Goal: Task Accomplishment & Management: Manage account settings

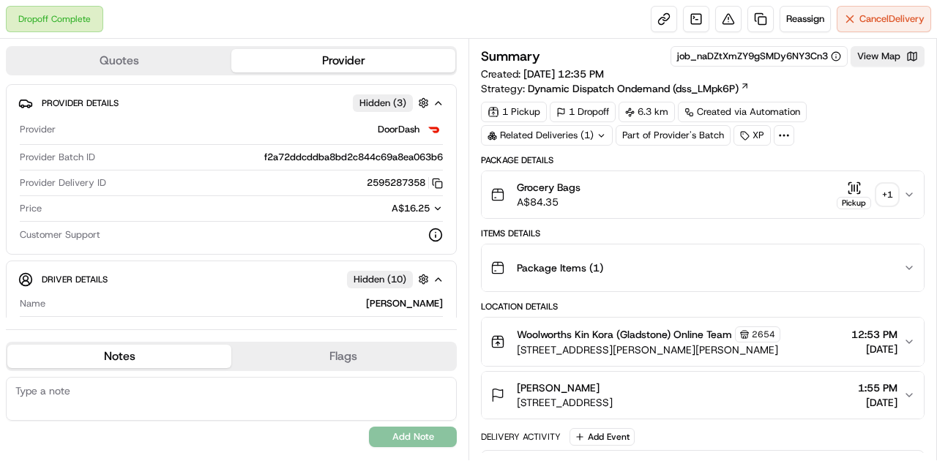
click at [854, 178] on button "Grocery Bags A$84.35 Pickup + 1" at bounding box center [703, 194] width 442 height 47
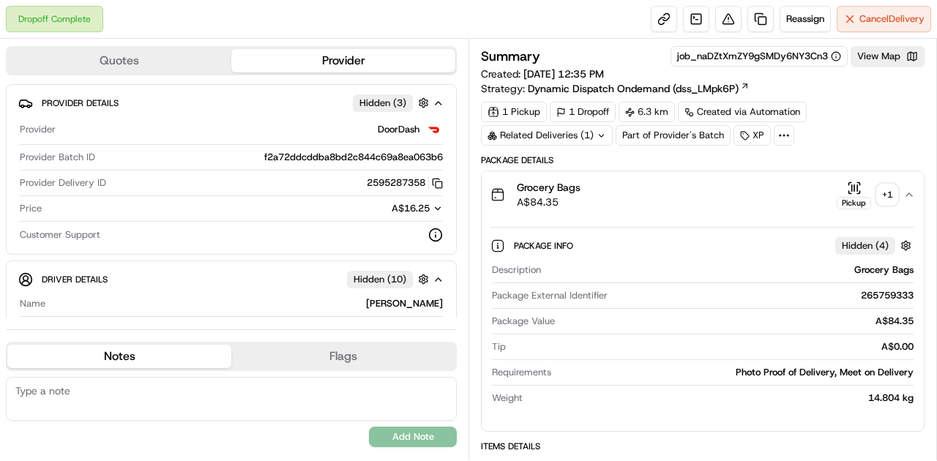
click at [854, 182] on icon "button" at bounding box center [854, 188] width 15 height 15
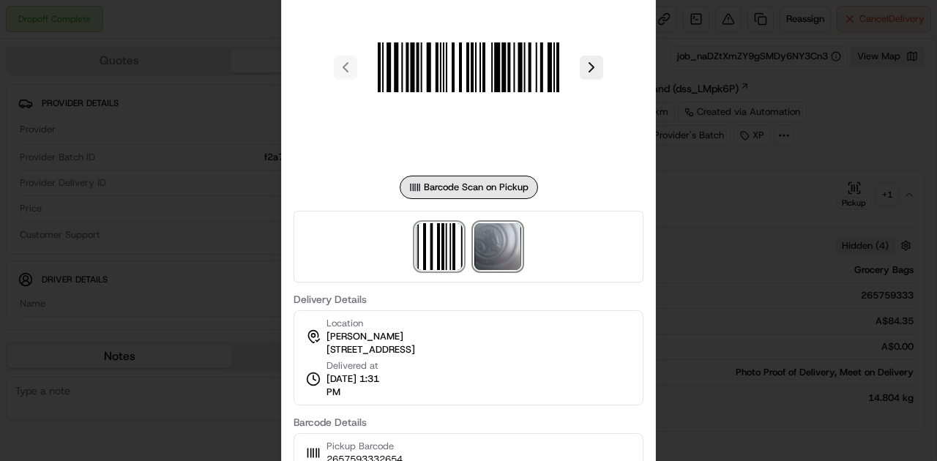
click at [504, 247] on img at bounding box center [497, 246] width 47 height 47
drag, startPoint x: 723, startPoint y: 153, endPoint x: 750, endPoint y: 139, distance: 29.8
click at [723, 154] on div at bounding box center [468, 230] width 937 height 461
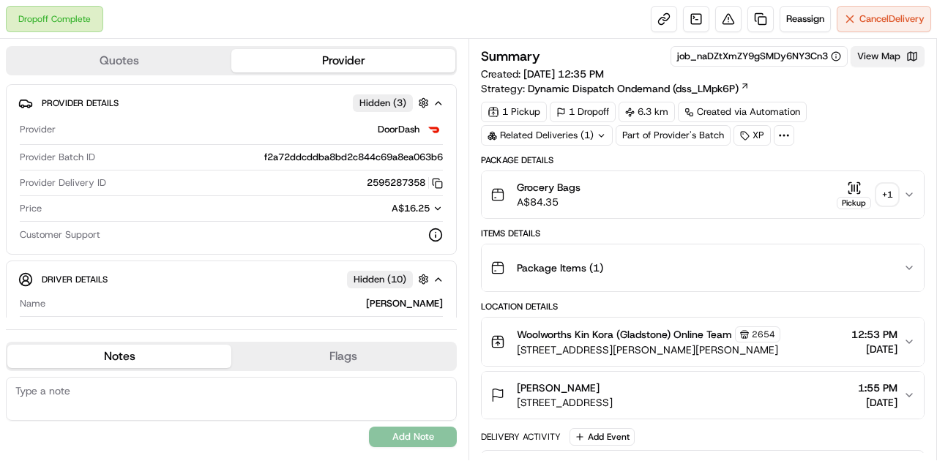
click at [871, 57] on button "View Map" at bounding box center [888, 56] width 74 height 20
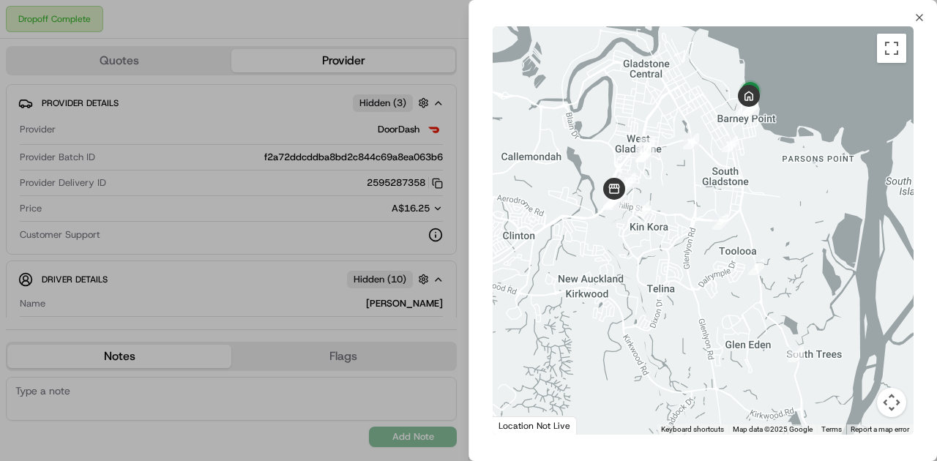
click at [295, 225] on div at bounding box center [468, 230] width 937 height 461
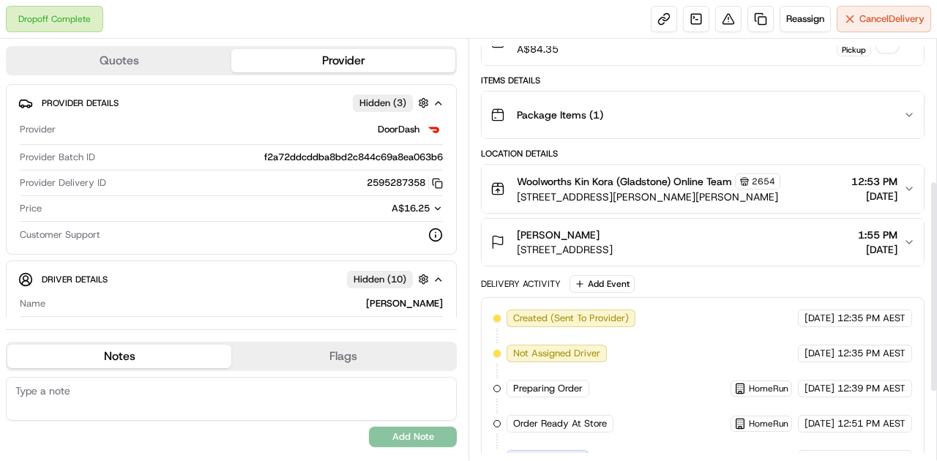
scroll to position [75, 0]
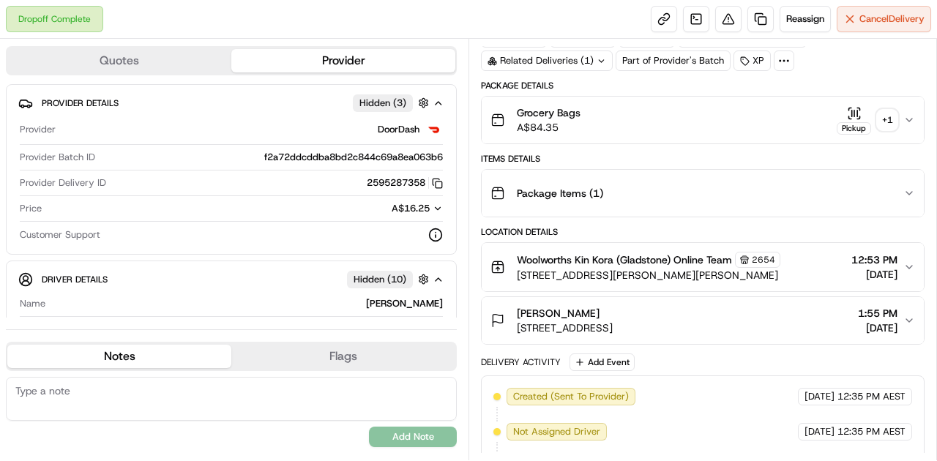
click at [851, 111] on icon "button" at bounding box center [854, 113] width 15 height 15
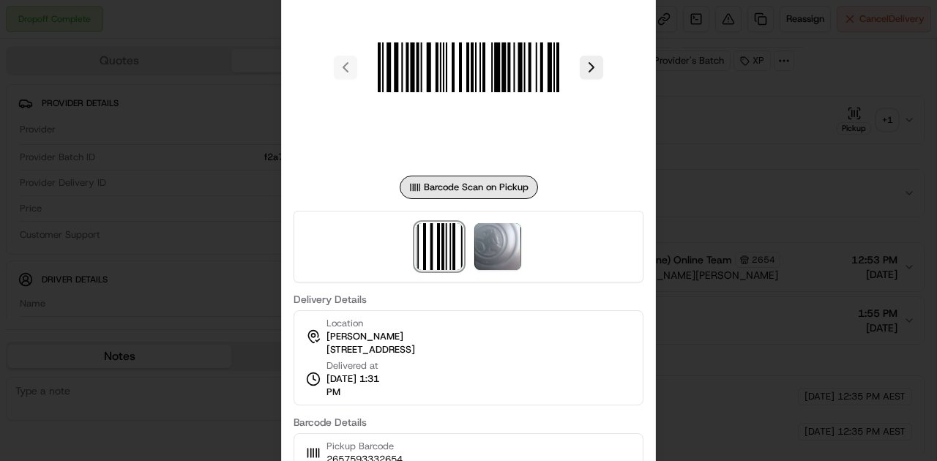
click at [704, 311] on div at bounding box center [468, 230] width 937 height 461
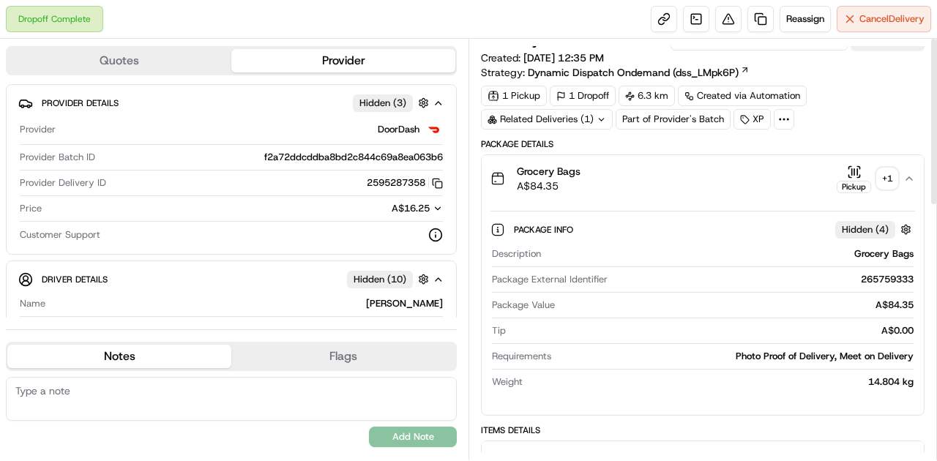
scroll to position [0, 0]
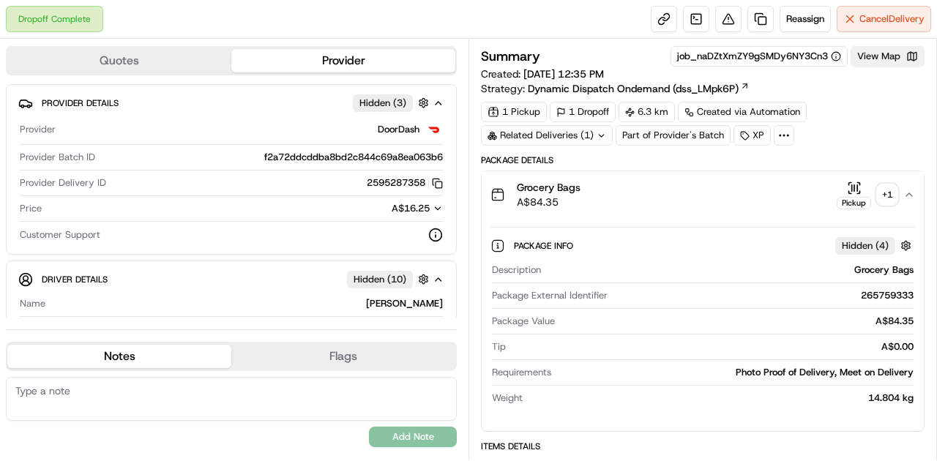
click at [874, 56] on button "View Map" at bounding box center [888, 56] width 74 height 20
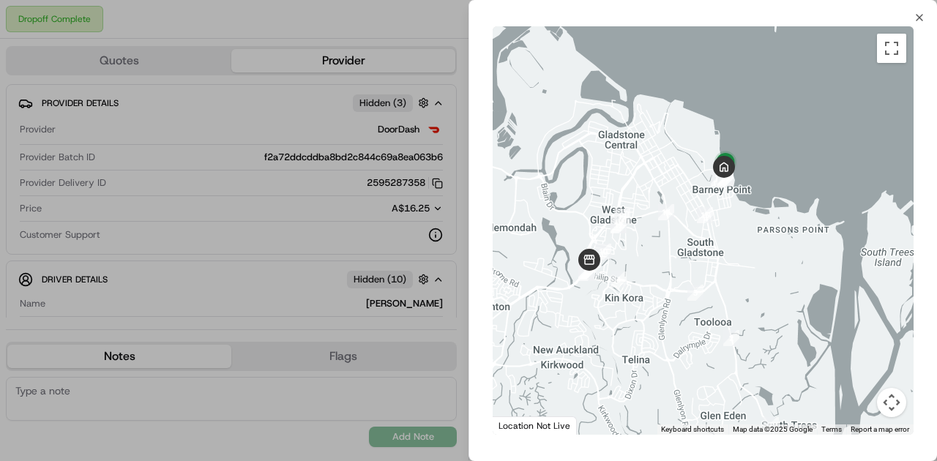
drag, startPoint x: 687, startPoint y: 191, endPoint x: 663, endPoint y: 262, distance: 75.2
click at [663, 262] on div at bounding box center [703, 230] width 421 height 408
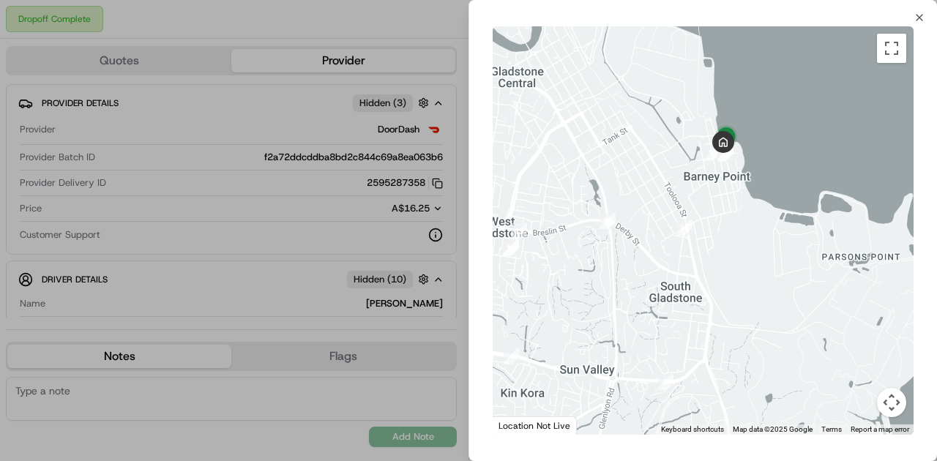
drag, startPoint x: 567, startPoint y: 137, endPoint x: 531, endPoint y: 167, distance: 47.3
click at [531, 167] on div at bounding box center [703, 230] width 421 height 408
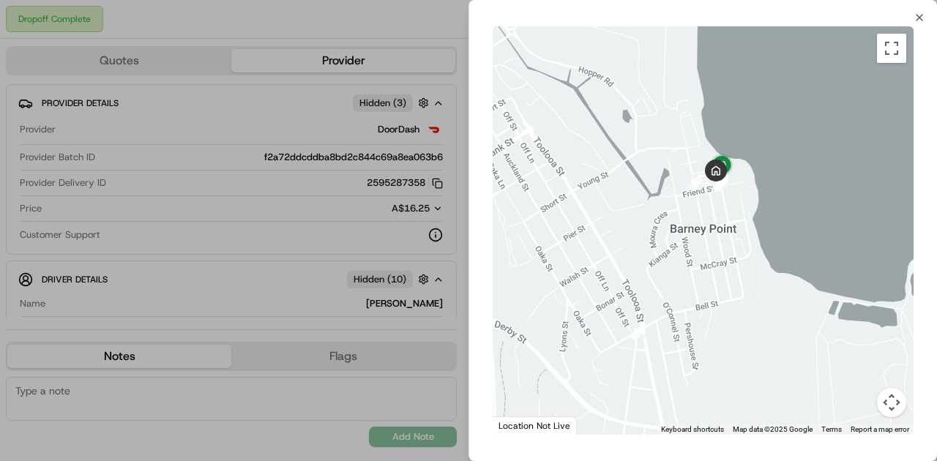
drag, startPoint x: 707, startPoint y: 140, endPoint x: 681, endPoint y: 200, distance: 65.6
click at [681, 200] on div at bounding box center [703, 230] width 421 height 408
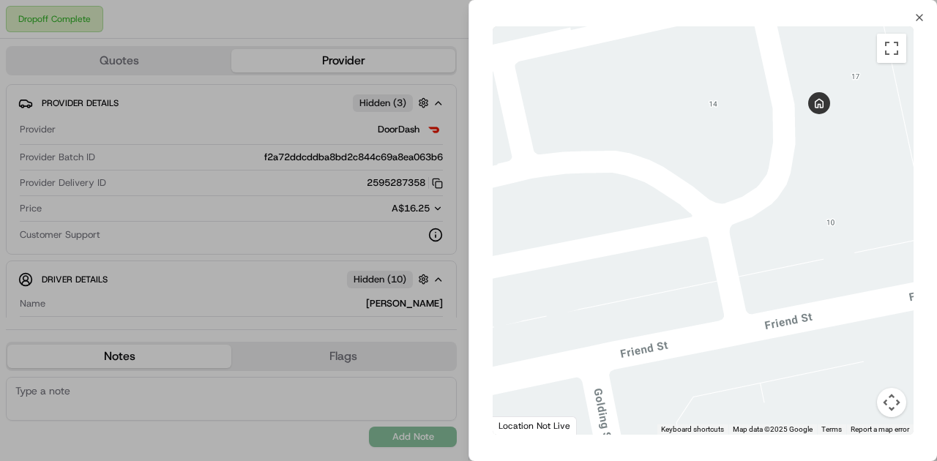
click at [784, 221] on div at bounding box center [703, 230] width 421 height 408
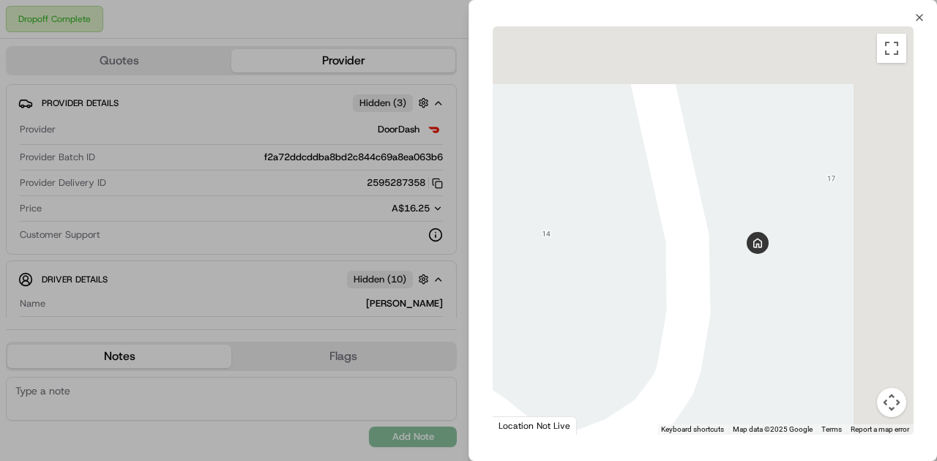
drag, startPoint x: 764, startPoint y: 198, endPoint x: 673, endPoint y: 321, distance: 152.3
click at [674, 321] on div at bounding box center [703, 230] width 421 height 408
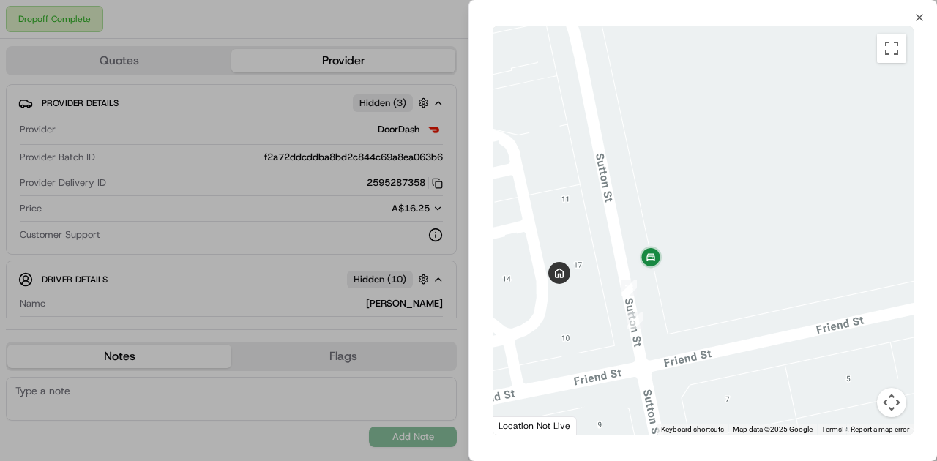
drag, startPoint x: 784, startPoint y: 297, endPoint x: 684, endPoint y: 255, distance: 108.2
click at [684, 255] on div at bounding box center [703, 230] width 421 height 408
click at [292, 321] on div at bounding box center [468, 230] width 937 height 461
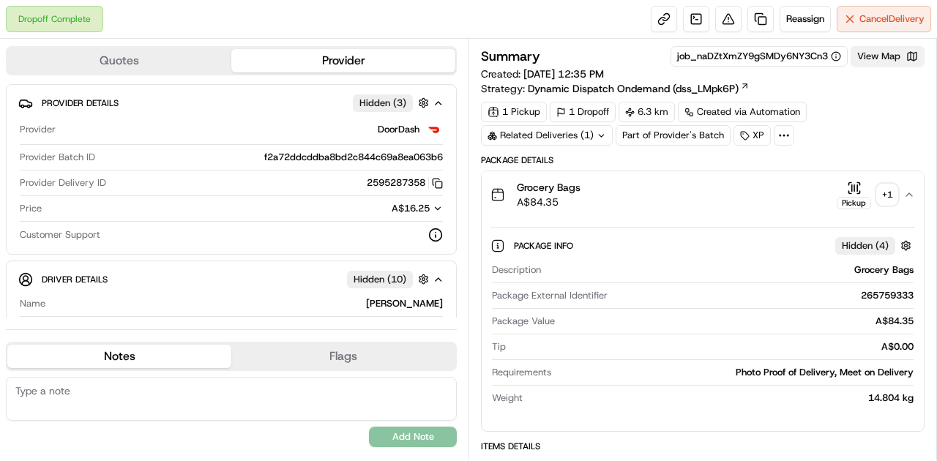
click at [868, 56] on button "View Map" at bounding box center [888, 56] width 74 height 20
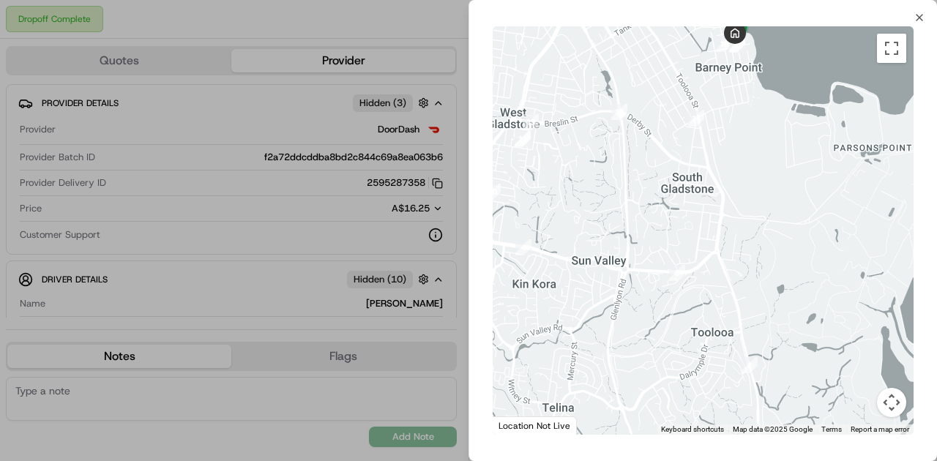
drag, startPoint x: 755, startPoint y: 129, endPoint x: 745, endPoint y: 283, distance: 154.1
click at [745, 283] on div at bounding box center [703, 230] width 421 height 408
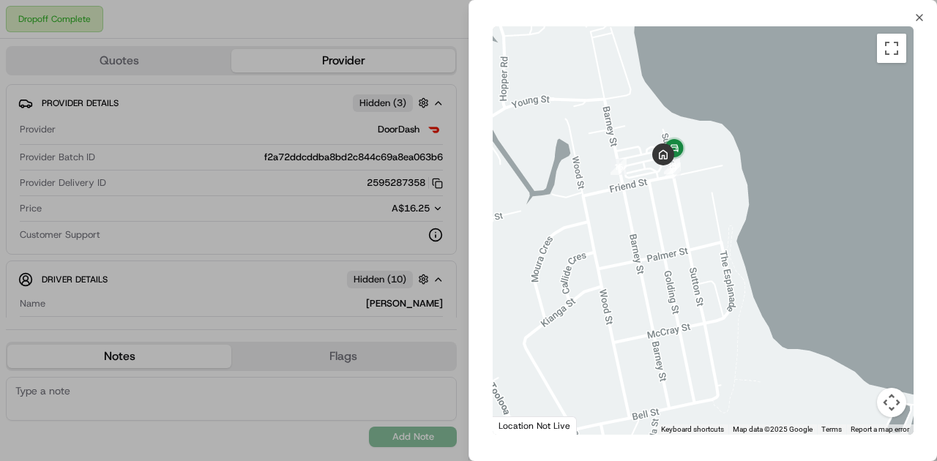
click at [703, 379] on div at bounding box center [703, 230] width 421 height 408
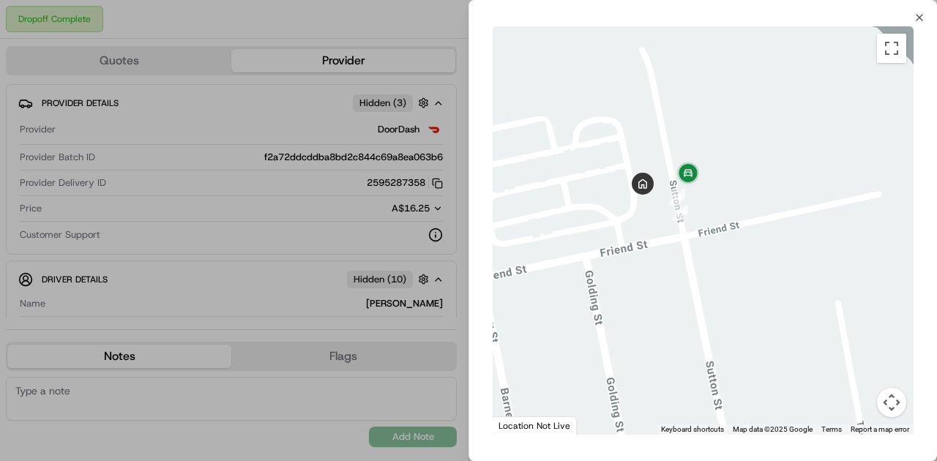
drag, startPoint x: 663, startPoint y: 454, endPoint x: 663, endPoint y: 462, distance: 8.1
click at [663, 460] on html "Dropoff Complete Reassign Cancel Delivery Quotes Provider Provider Details Hidd…" at bounding box center [468, 230] width 937 height 461
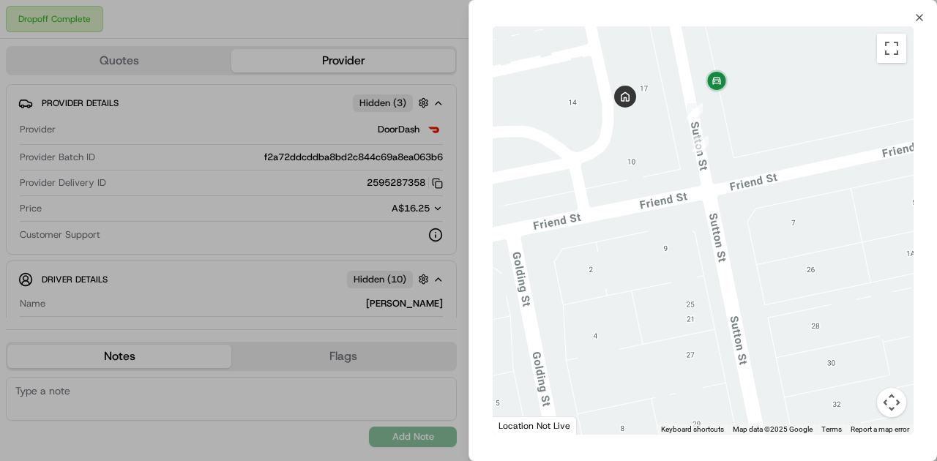
drag, startPoint x: 644, startPoint y: 261, endPoint x: 698, endPoint y: 484, distance: 229.6
click at [698, 460] on html "Dropoff Complete Reassign Cancel Delivery Quotes Provider Provider Details Hidd…" at bounding box center [468, 230] width 937 height 461
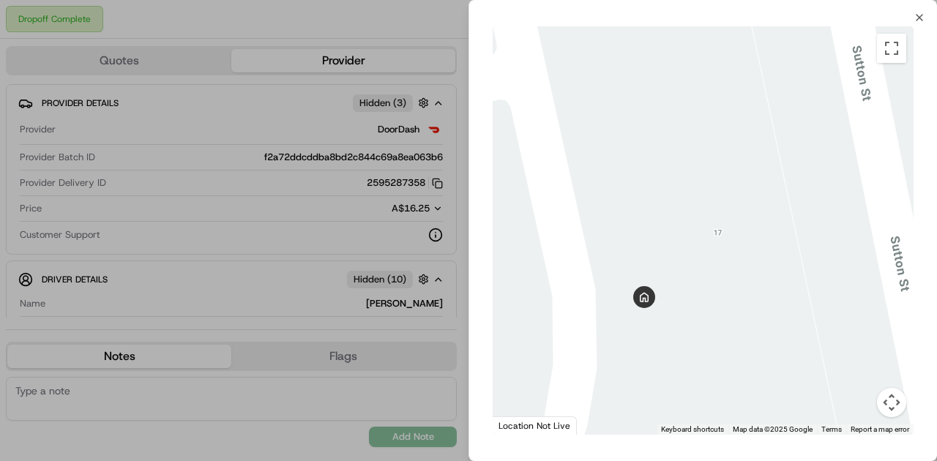
drag, startPoint x: 695, startPoint y: 327, endPoint x: 742, endPoint y: 439, distance: 121.1
click at [735, 460] on html "Dropoff Complete Reassign Cancel Delivery Quotes Provider Provider Details Hidd…" at bounding box center [468, 230] width 937 height 461
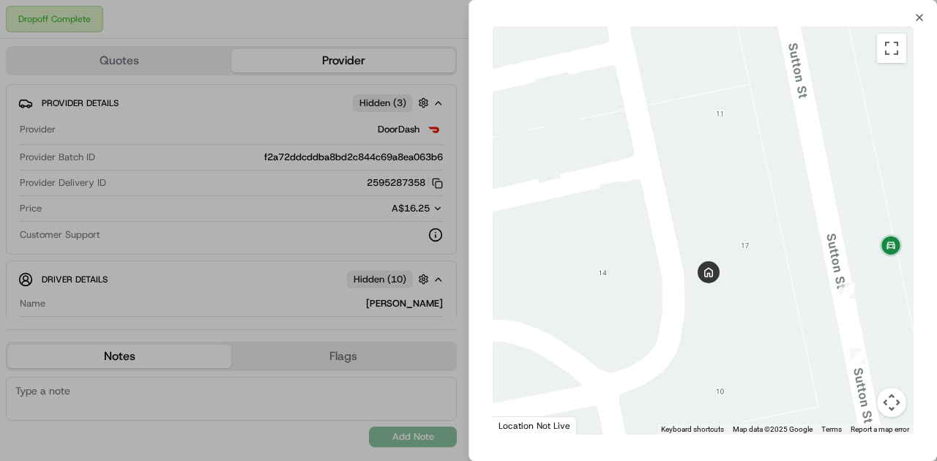
click at [316, 296] on div at bounding box center [468, 230] width 937 height 461
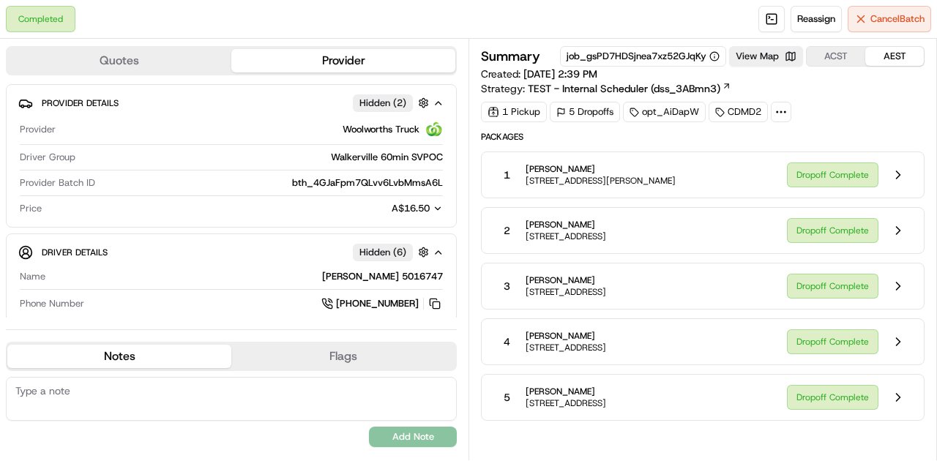
click at [843, 176] on div "Dropoff Complete" at bounding box center [849, 175] width 125 height 28
click at [900, 174] on button at bounding box center [898, 175] width 28 height 28
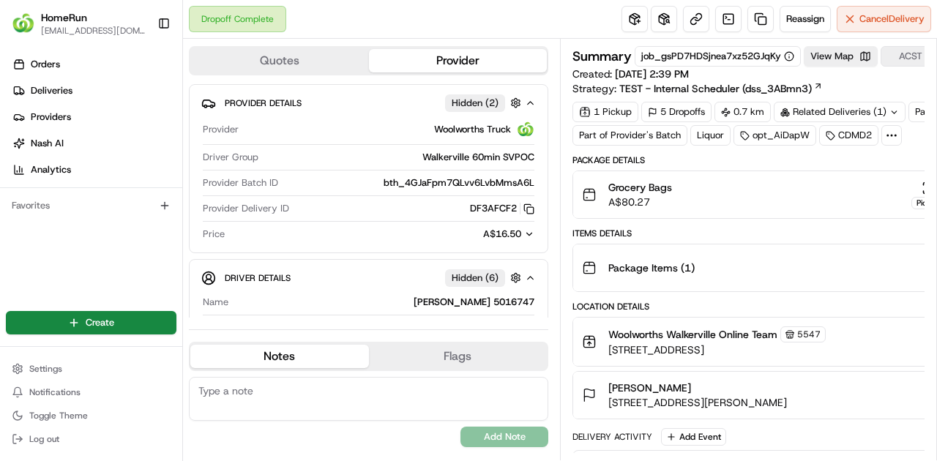
click at [922, 186] on icon "button" at bounding box center [929, 188] width 15 height 15
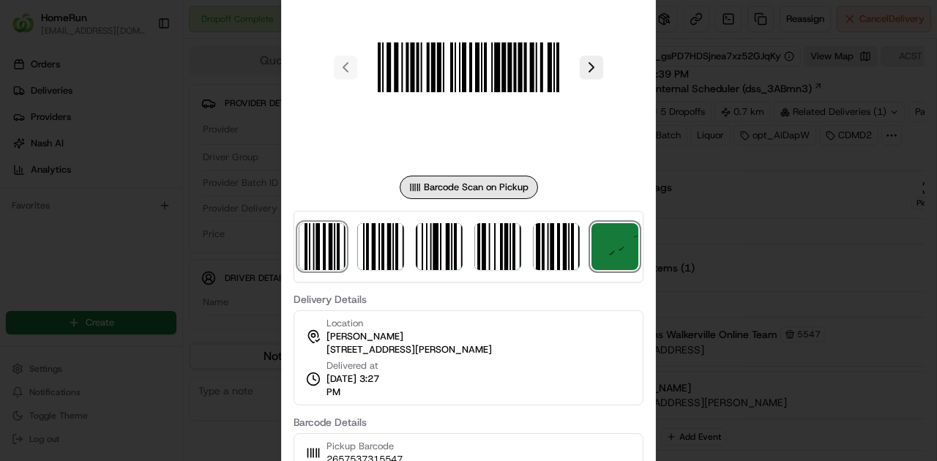
click at [608, 256] on img at bounding box center [614, 246] width 47 height 47
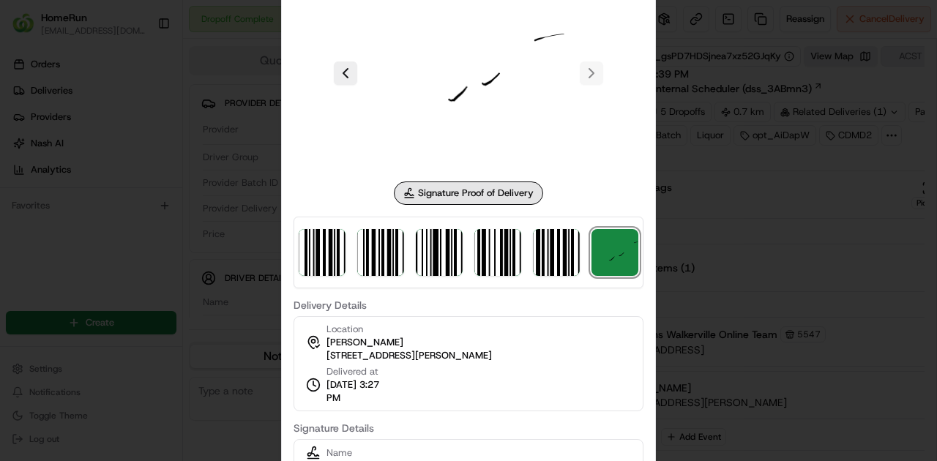
click at [747, 376] on div at bounding box center [468, 230] width 937 height 461
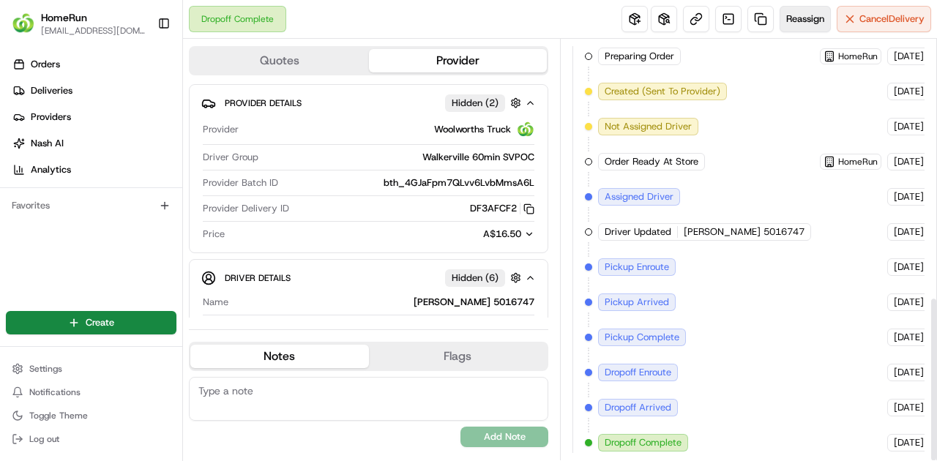
scroll to position [654, 0]
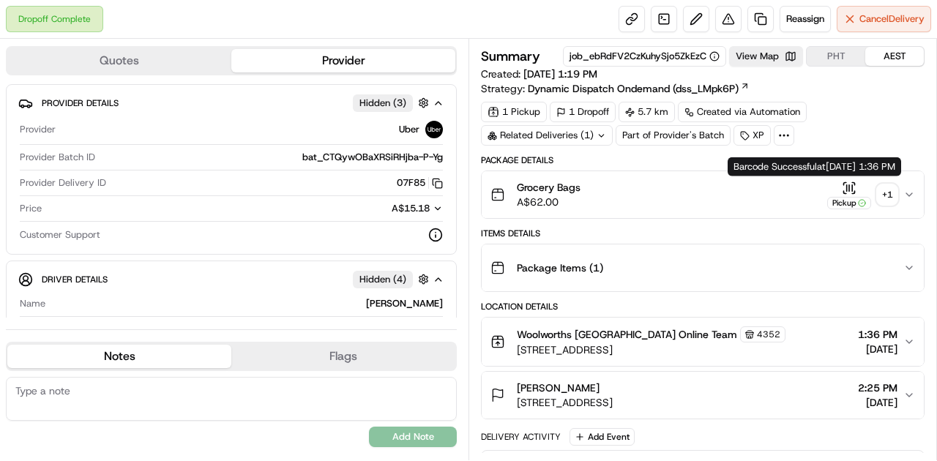
click at [843, 184] on icon "button" at bounding box center [849, 188] width 15 height 15
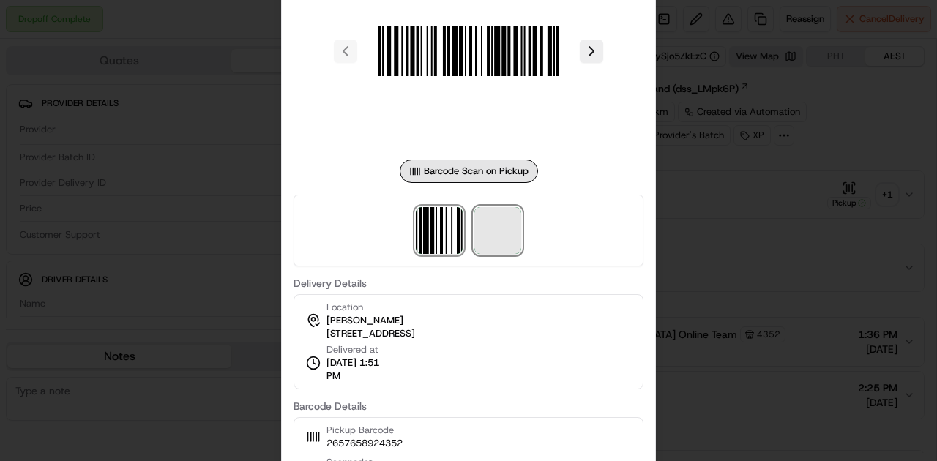
click at [496, 231] on span at bounding box center [497, 230] width 47 height 47
